Goal: Check status: Check status

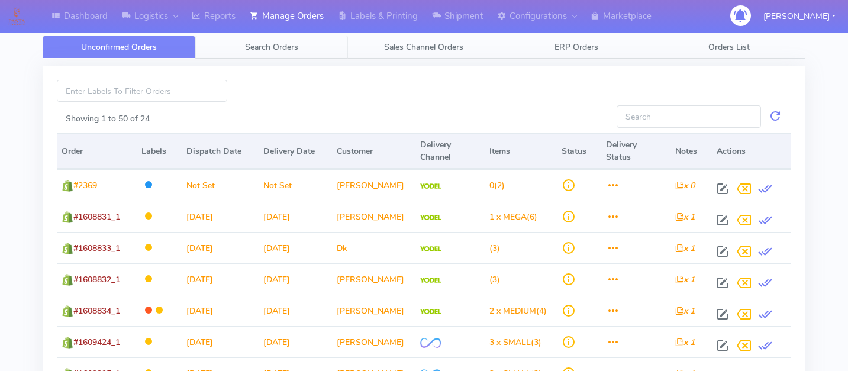
click at [278, 48] on span "Search Orders" at bounding box center [271, 46] width 53 height 11
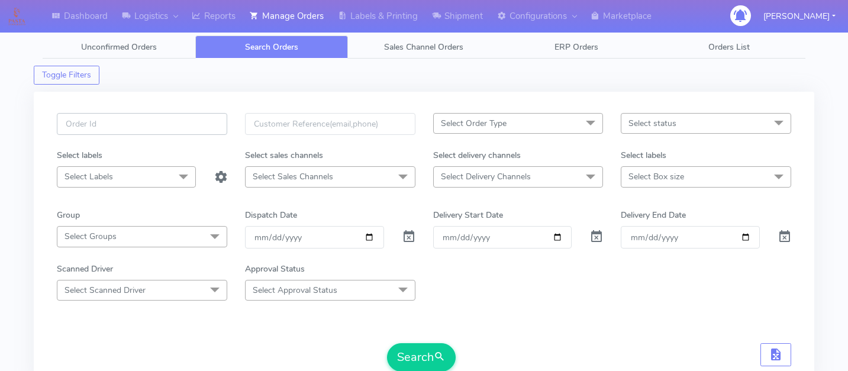
click at [174, 124] on input "text" at bounding box center [142, 124] width 170 height 22
paste input "1614642"
type input "1614642"
click at [419, 344] on button "Search" at bounding box center [421, 357] width 69 height 28
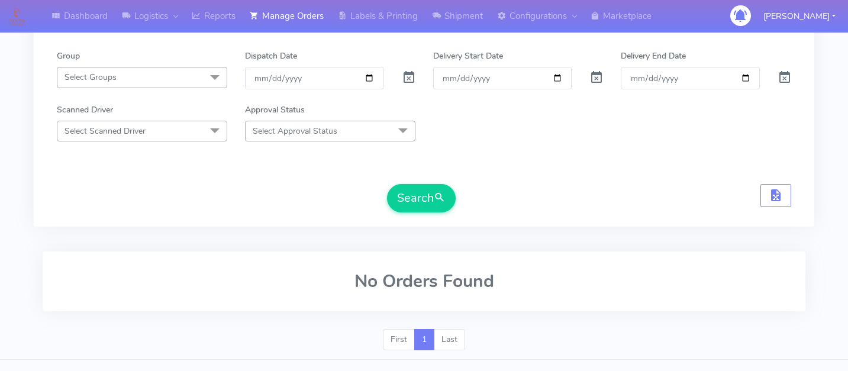
scroll to position [160, 0]
click at [404, 77] on span at bounding box center [409, 79] width 14 height 11
click at [407, 197] on button "Search" at bounding box center [421, 197] width 69 height 28
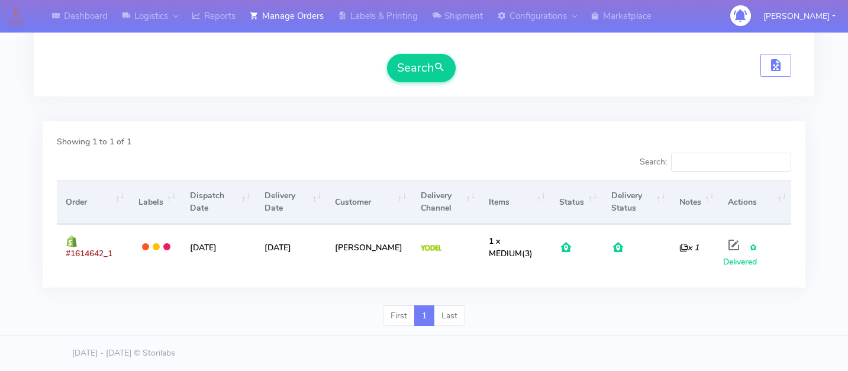
scroll to position [0, 0]
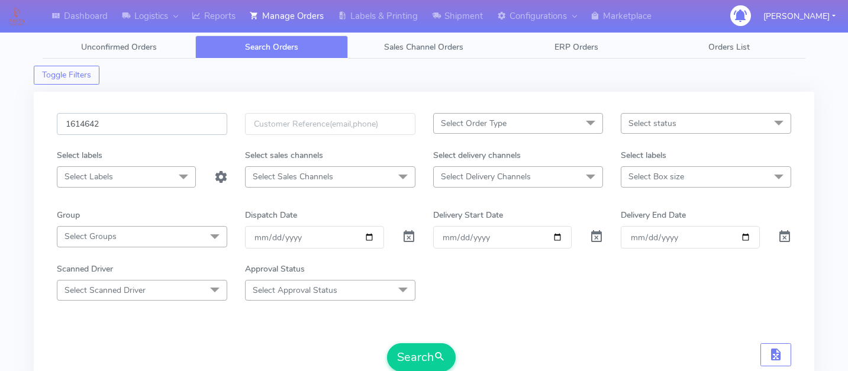
click at [152, 124] on input "1614642" at bounding box center [142, 124] width 170 height 22
paste input "1615085"
click at [405, 366] on button "Search" at bounding box center [421, 357] width 69 height 28
click at [124, 127] on input "1615085" at bounding box center [142, 124] width 170 height 22
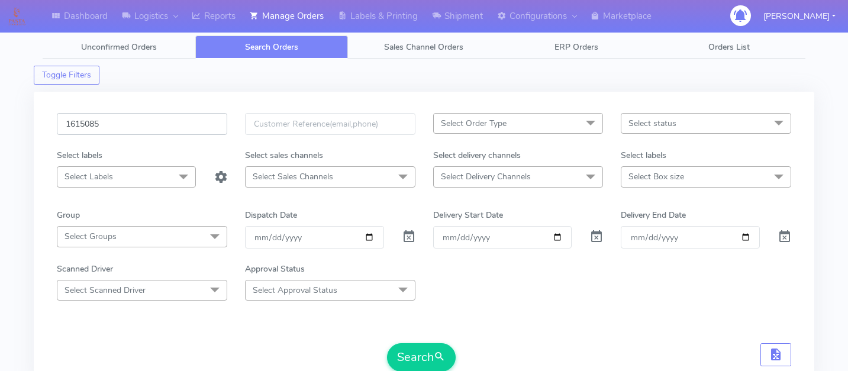
click at [124, 127] on input "1615085" at bounding box center [142, 124] width 170 height 22
type input "161508"
paste input "1615009"
type input "1615009"
click at [435, 344] on button "Search" at bounding box center [421, 357] width 69 height 28
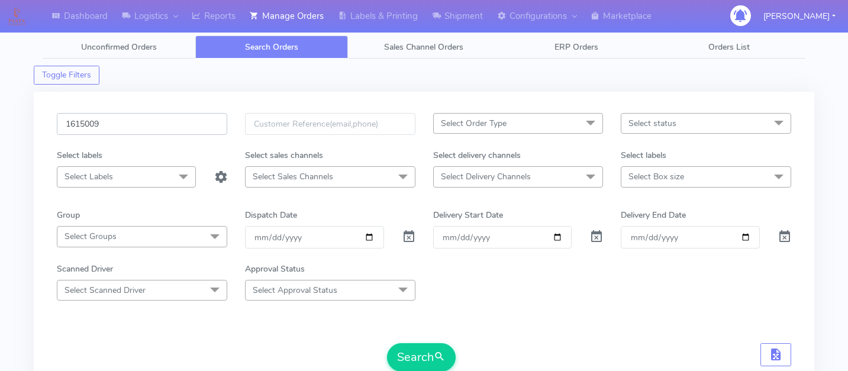
click at [159, 130] on input "1615009" at bounding box center [142, 124] width 170 height 22
paste input "1615187"
type input "1615187"
click at [412, 347] on button "Search" at bounding box center [421, 357] width 69 height 28
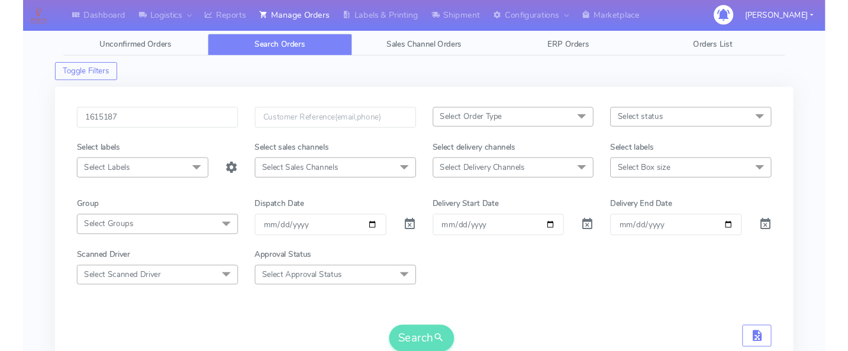
scroll to position [240, 0]
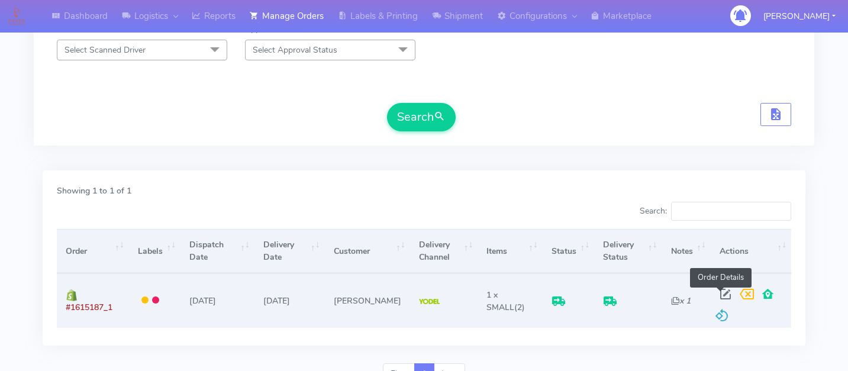
click at [723, 292] on span at bounding box center [725, 296] width 21 height 11
select select "5"
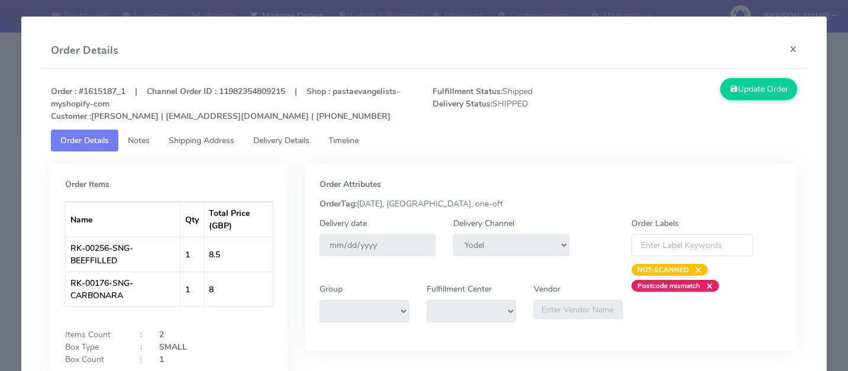
click at [317, 133] on link "Delivery Details" at bounding box center [281, 141] width 75 height 22
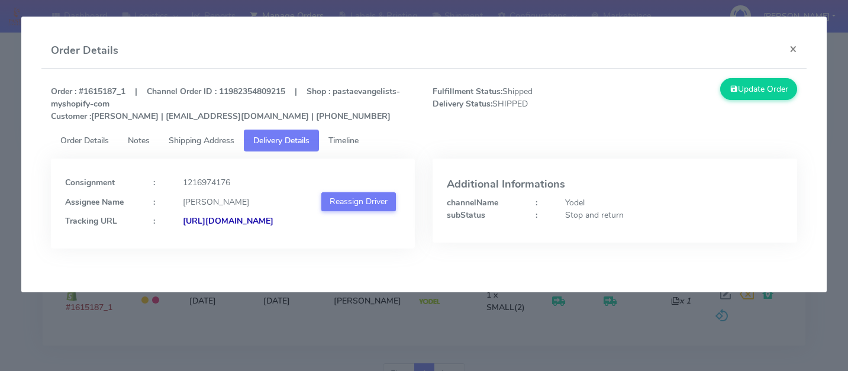
click at [347, 141] on span "Timeline" at bounding box center [343, 140] width 30 height 11
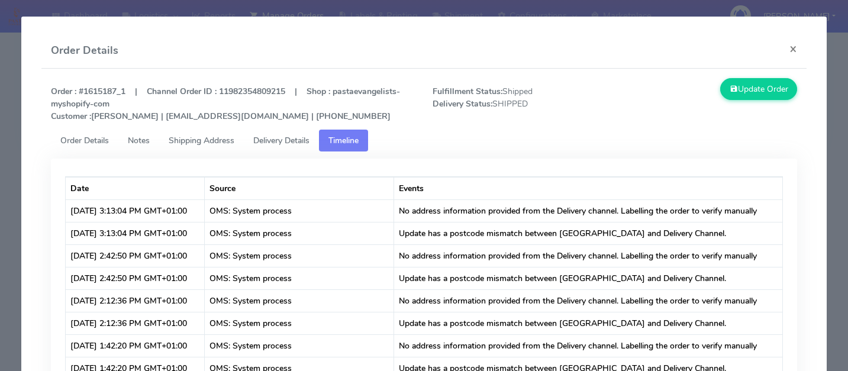
click at [302, 137] on span "Delivery Details" at bounding box center [281, 140] width 56 height 11
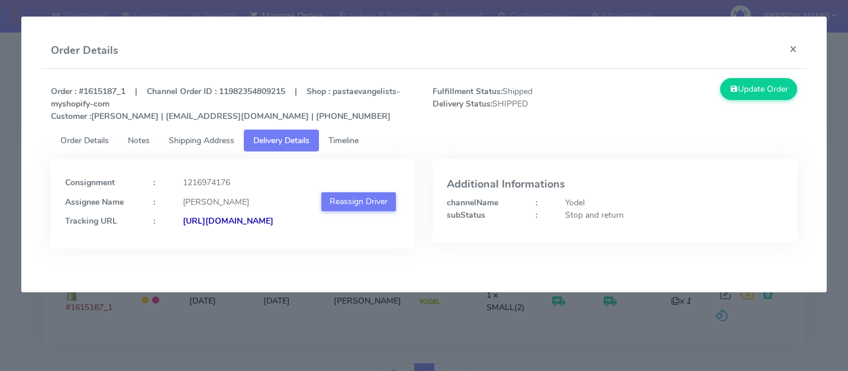
click at [522, 338] on modal-container "Order Details × Order : #1615187_1 | Channel Order ID : 11982354809215 | Shop :…" at bounding box center [424, 185] width 848 height 371
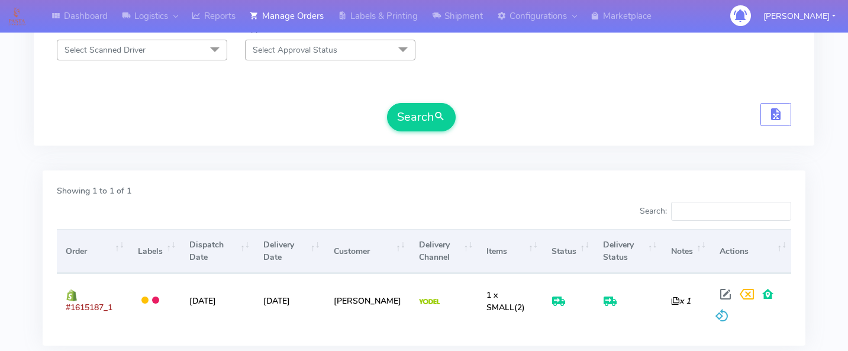
scroll to position [0, 0]
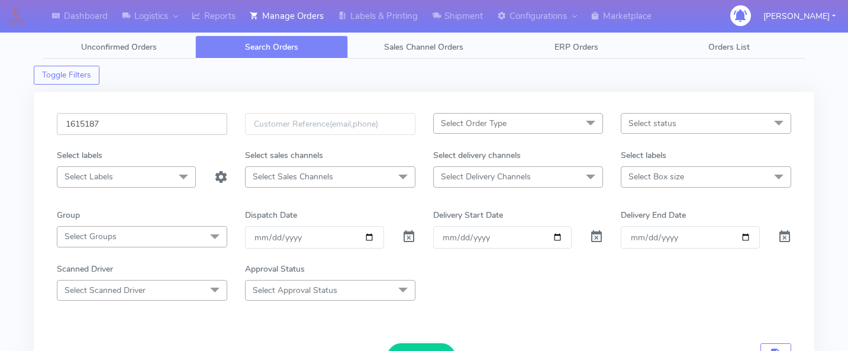
click at [134, 130] on input "1615187" at bounding box center [142, 124] width 170 height 22
paste input "1615287"
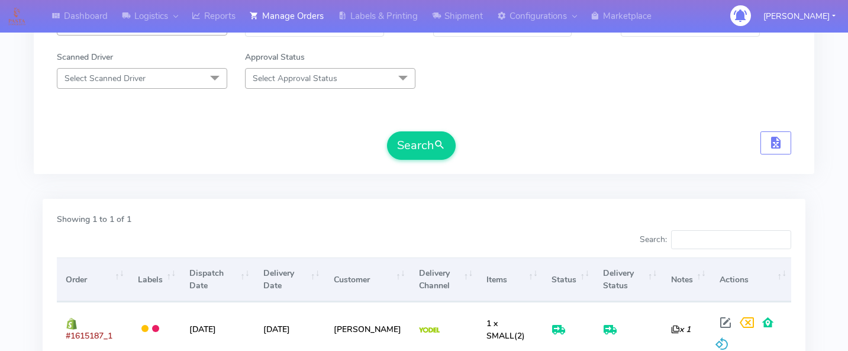
scroll to position [234, 0]
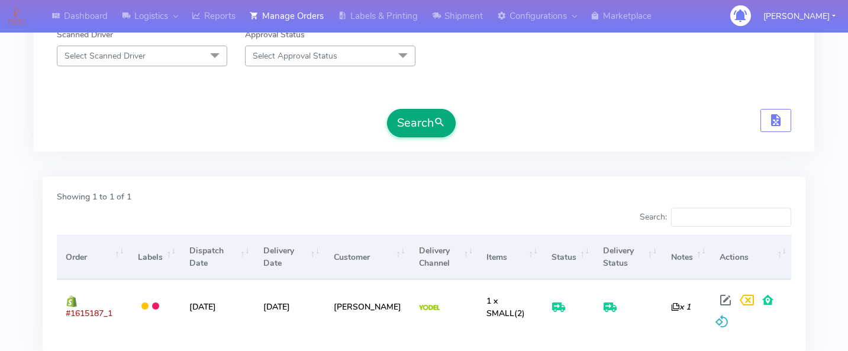
type input "1615287"
click at [416, 131] on button "Search" at bounding box center [421, 123] width 69 height 28
